Goal: Task Accomplishment & Management: Manage account settings

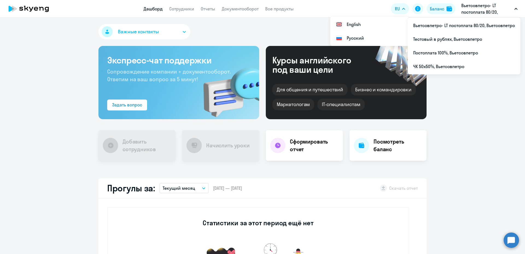
scroll to position [289, 0]
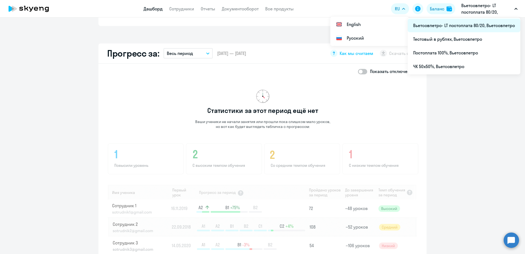
click at [449, 23] on li "Вьетсовпетро- LT постоплата 80/20, Вьетсовпетро" at bounding box center [463, 26] width 113 height 14
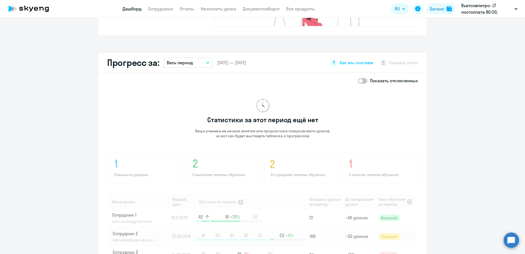
scroll to position [344, 0]
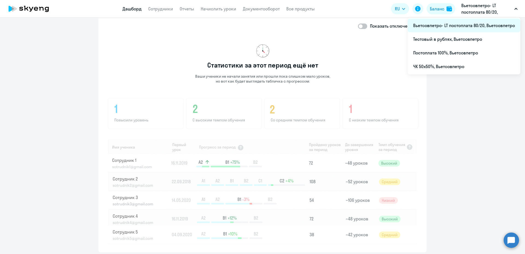
click at [467, 24] on li "Вьетсовпетро- LT постоплата 80/20, Вьетсовпетро" at bounding box center [463, 26] width 113 height 14
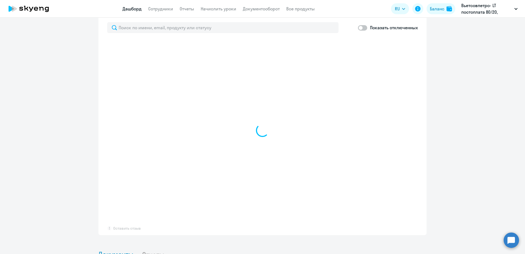
scroll to position [328, 0]
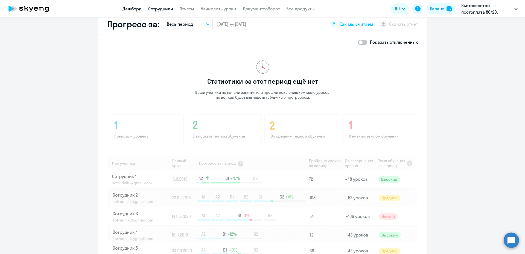
click at [157, 8] on link "Сотрудники" at bounding box center [160, 8] width 25 height 5
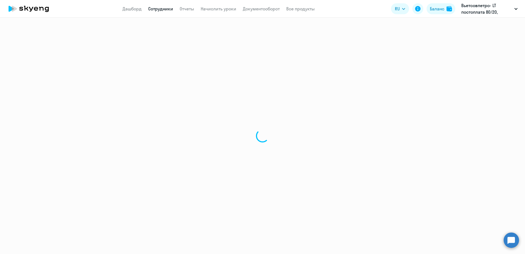
select select "30"
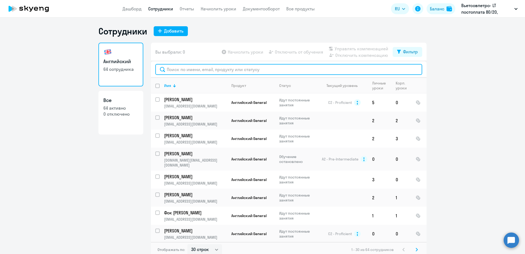
click at [176, 69] on input "text" at bounding box center [288, 69] width 267 height 11
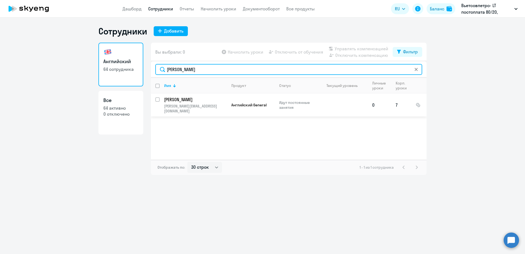
type input "[PERSON_NAME]"
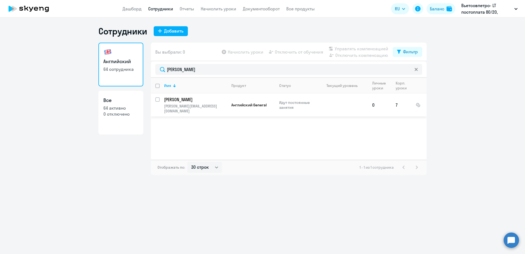
click at [284, 105] on p "Идут постоянные занятия" at bounding box center [297, 105] width 37 height 10
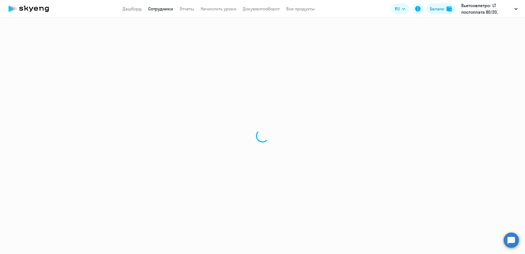
select select "english"
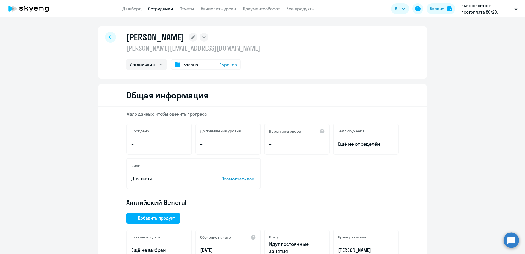
click at [109, 37] on icon at bounding box center [111, 37] width 4 height 4
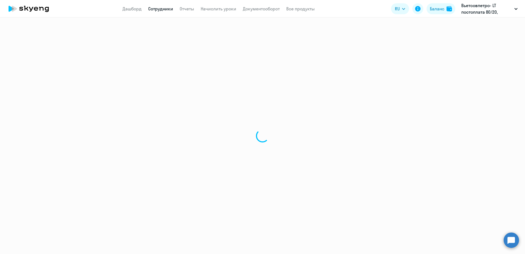
select select "30"
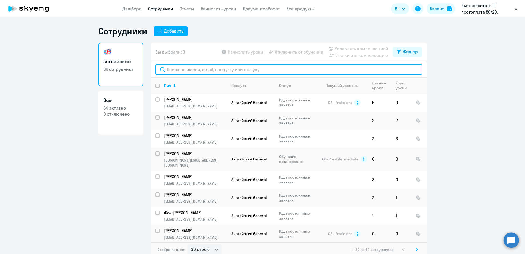
click at [166, 70] on input "text" at bounding box center [288, 69] width 267 height 11
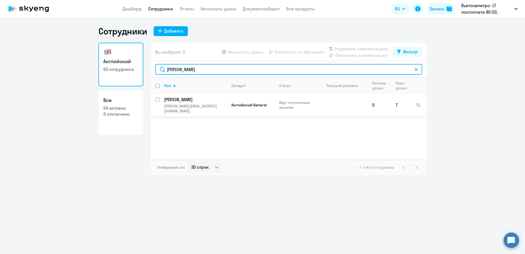
type input "[PERSON_NAME]"
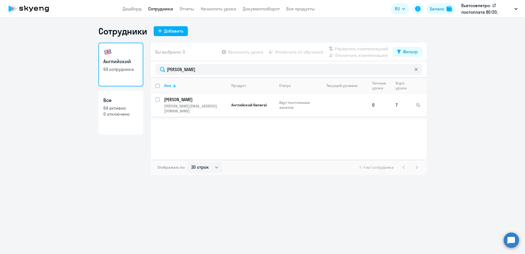
click at [156, 98] on input "select row 4336658" at bounding box center [160, 102] width 11 height 11
checkbox input "true"
click at [356, 47] on span "Управлять компенсацией" at bounding box center [361, 48] width 54 height 7
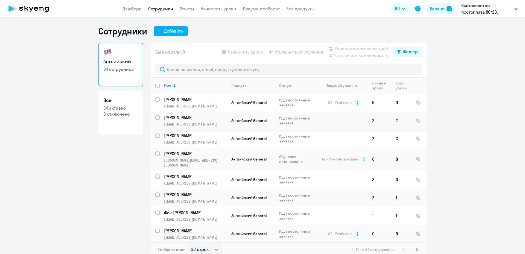
select select "30"
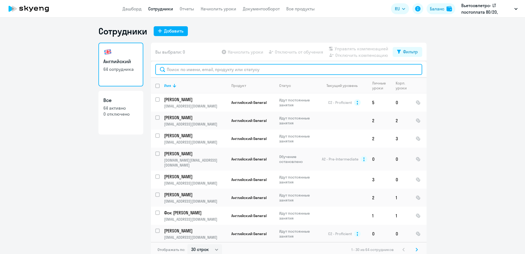
click at [191, 70] on input "text" at bounding box center [288, 69] width 267 height 11
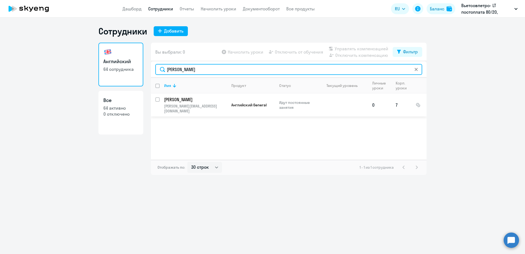
type input "[PERSON_NAME]"
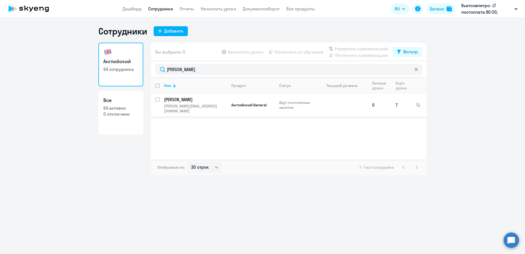
click at [157, 100] on input "select row 4336658" at bounding box center [160, 102] width 11 height 11
checkbox input "true"
click at [350, 50] on span "Управлять компенсацией" at bounding box center [361, 48] width 54 height 7
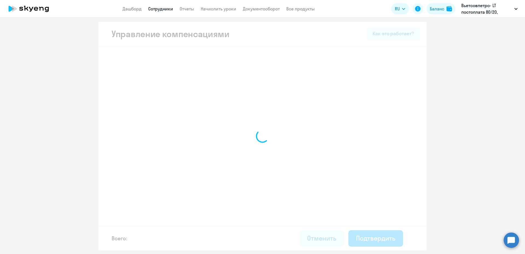
select select "MONTHLY"
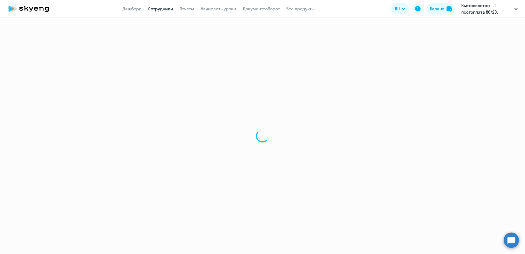
select select "30"
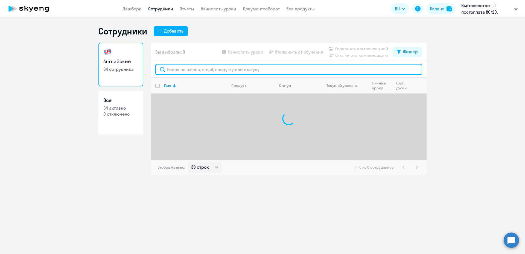
click at [199, 70] on input "text" at bounding box center [288, 69] width 267 height 11
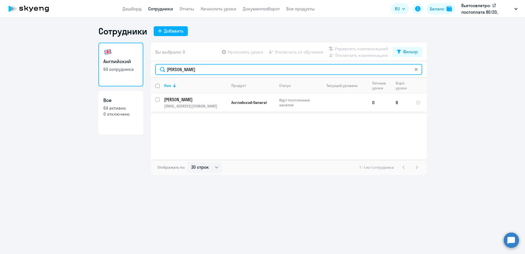
type input "[PERSON_NAME]"
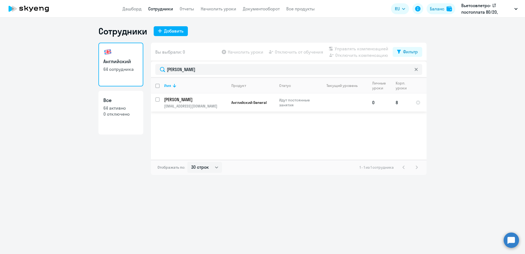
click at [158, 99] on input "select row 38089169" at bounding box center [160, 102] width 11 height 11
checkbox input "true"
click at [356, 48] on span "Управлять компенсацией" at bounding box center [361, 48] width 54 height 7
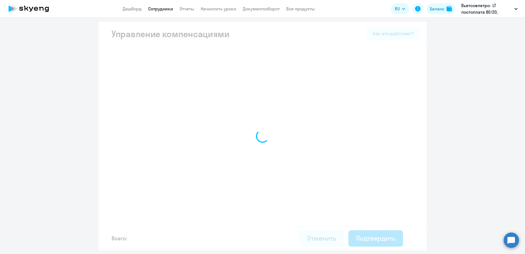
select select "MONTHLY"
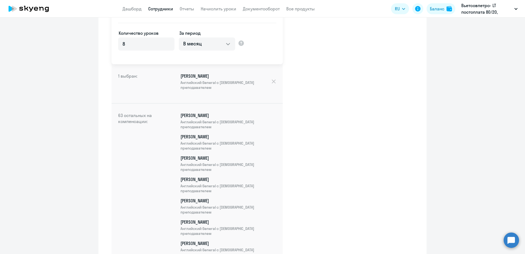
scroll to position [137, 0]
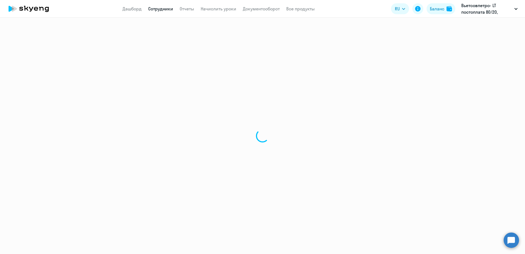
select select "30"
